Goal: Task Accomplishment & Management: Manage account settings

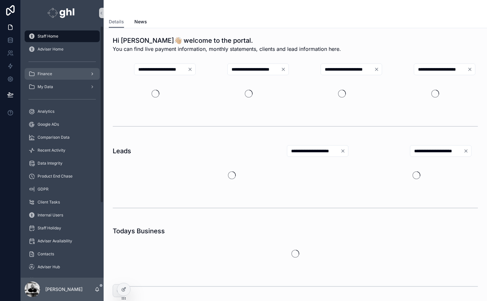
click at [43, 76] on div "Finance" at bounding box center [62, 74] width 67 height 10
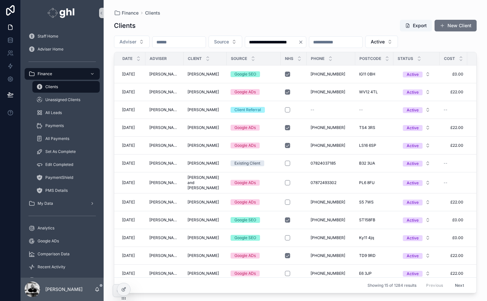
click at [389, 63] on div "Postcode" at bounding box center [375, 58] width 38 height 12
click at [391, 64] on span "Set Inactive" at bounding box center [396, 65] width 22 height 5
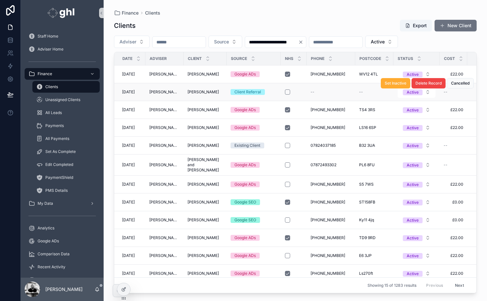
click at [225, 91] on td "[PERSON_NAME] S [PERSON_NAME]" at bounding box center [205, 92] width 43 height 18
click at [204, 91] on span "[PERSON_NAME]" at bounding box center [203, 91] width 31 height 5
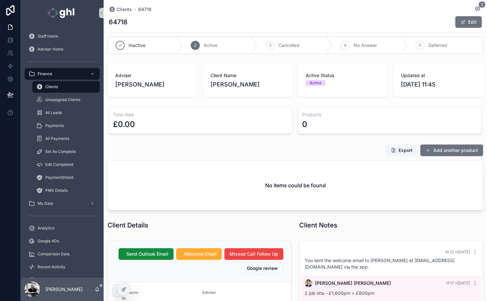
scroll to position [5, 0]
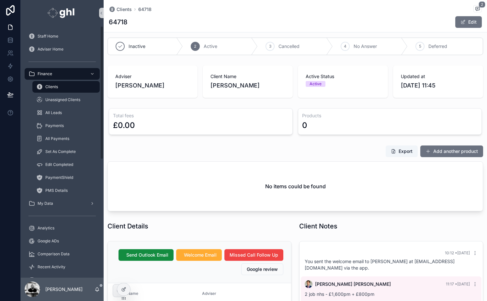
click at [46, 86] on span "Clients" at bounding box center [51, 86] width 13 height 5
